Goal: Information Seeking & Learning: Obtain resource

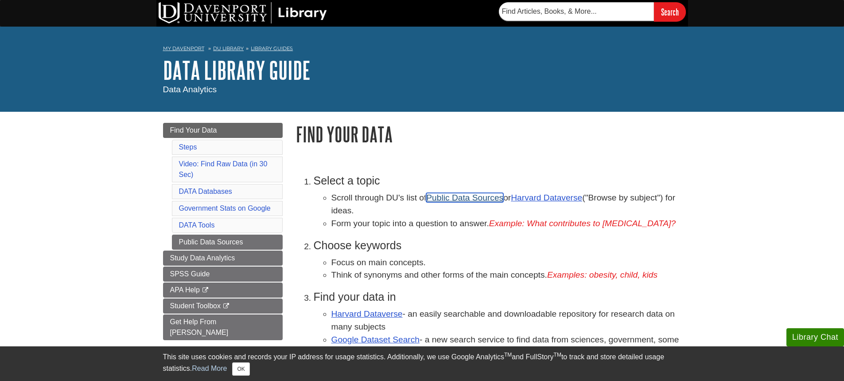
click at [477, 198] on link "Public Data Sources" at bounding box center [464, 197] width 77 height 9
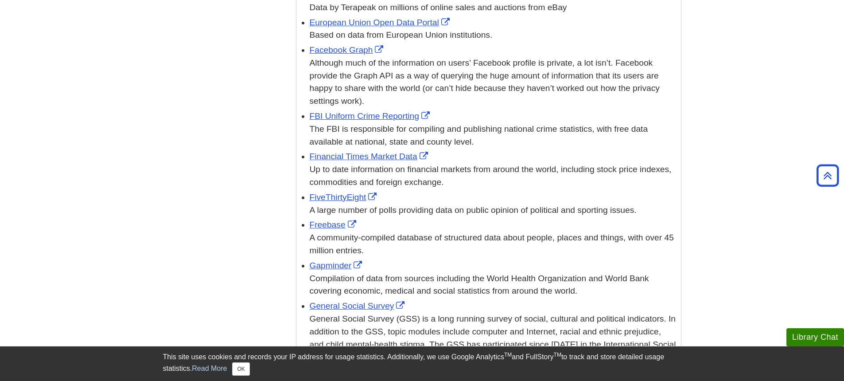
scroll to position [975, 0]
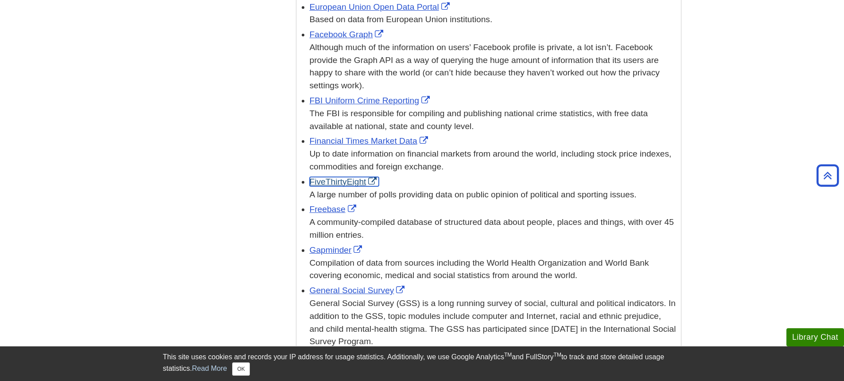
click at [353, 177] on link "FiveThirtyEight" at bounding box center [345, 181] width 70 height 9
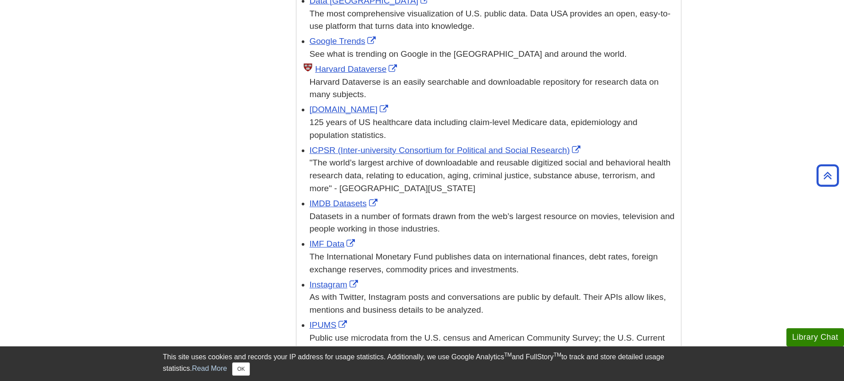
scroll to position [1596, 0]
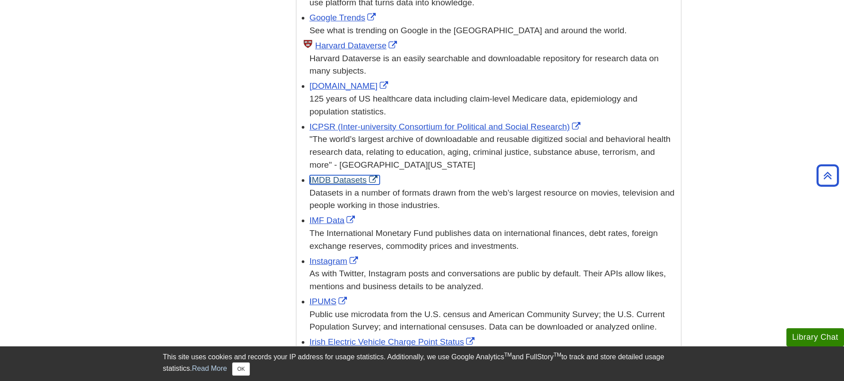
click at [340, 175] on link "IMDB Datasets" at bounding box center [345, 179] width 70 height 9
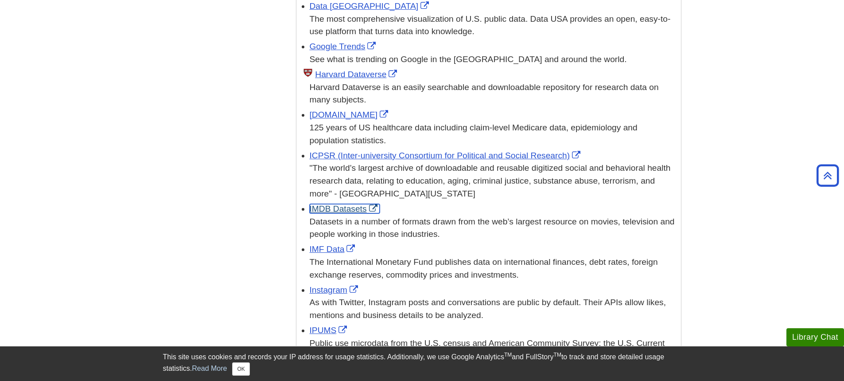
scroll to position [1551, 0]
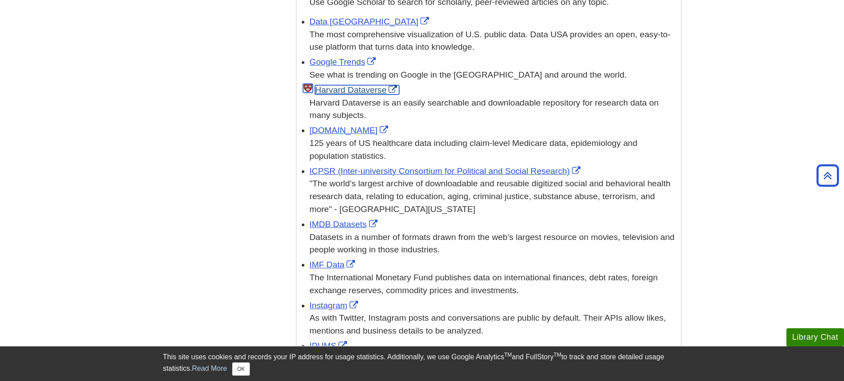
click at [364, 85] on link "Harvard Dataverse" at bounding box center [357, 89] width 84 height 9
